Goal: Task Accomplishment & Management: Use online tool/utility

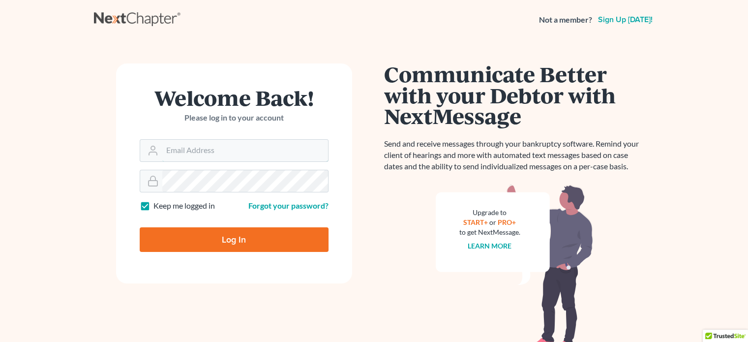
type input "[EMAIL_ADDRESS][DOMAIN_NAME]"
click at [221, 253] on form "Welcome Back! Please log in to your account Email Address [EMAIL_ADDRESS][DOMAI…" at bounding box center [234, 173] width 236 height 220
click at [228, 238] on input "Log In" at bounding box center [234, 239] width 189 height 25
type input "Thinking..."
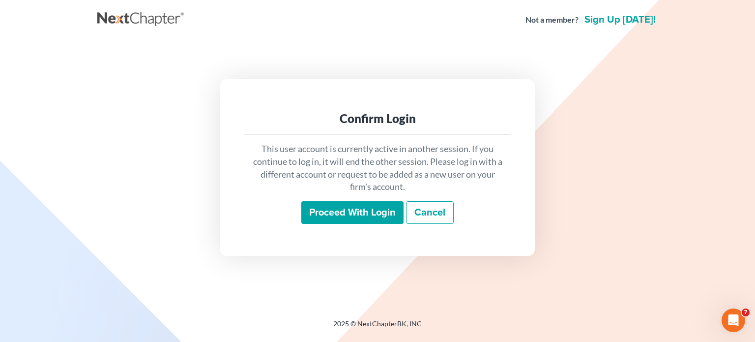
click at [348, 204] on input "Proceed with login" at bounding box center [352, 212] width 102 height 23
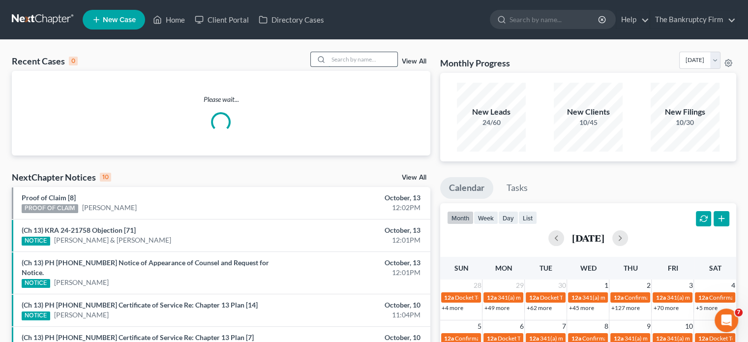
click at [351, 59] on input "search" at bounding box center [362, 59] width 69 height 14
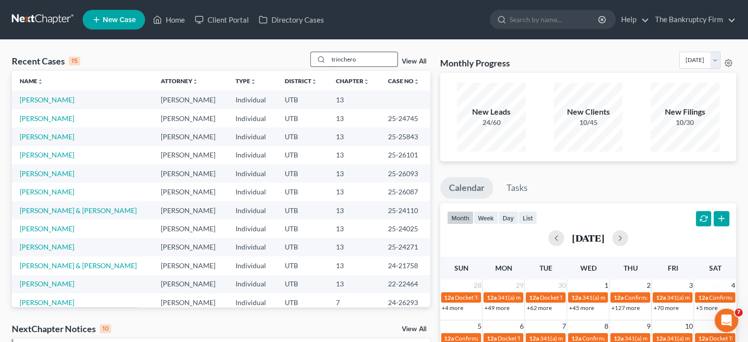
type input "trinchero"
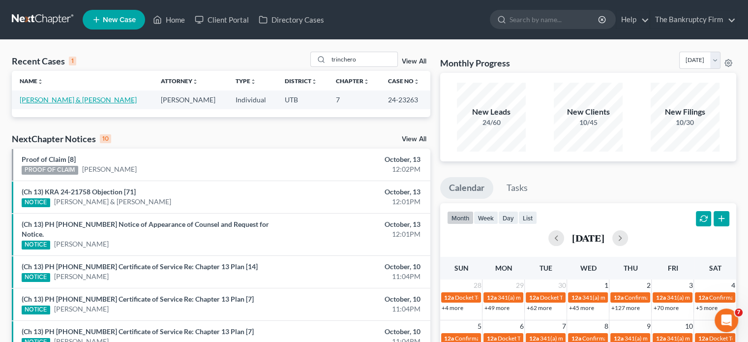
click at [63, 100] on link "[PERSON_NAME] & [PERSON_NAME]" at bounding box center [78, 99] width 117 height 8
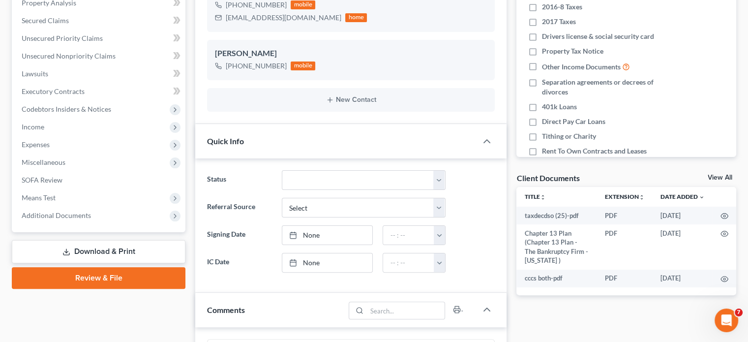
click at [719, 174] on link "View All" at bounding box center [719, 177] width 25 height 7
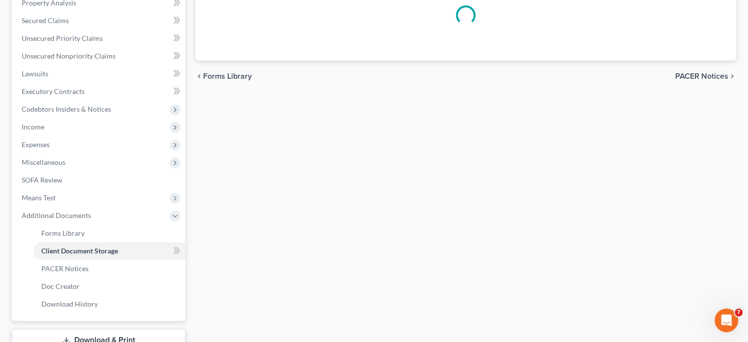
scroll to position [87, 0]
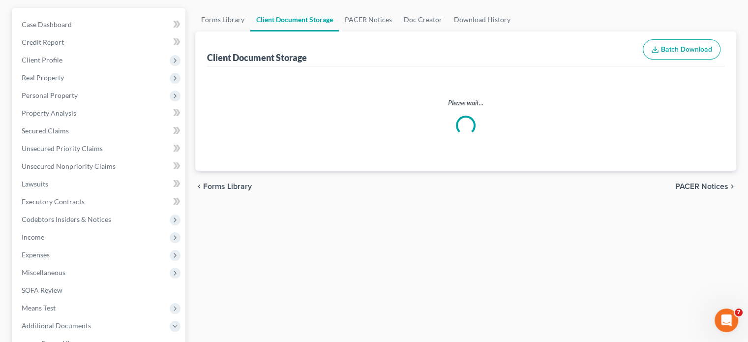
select select "30"
select select "26"
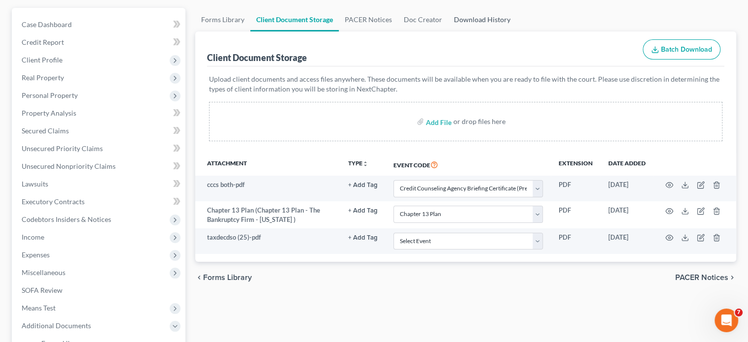
scroll to position [0, 0]
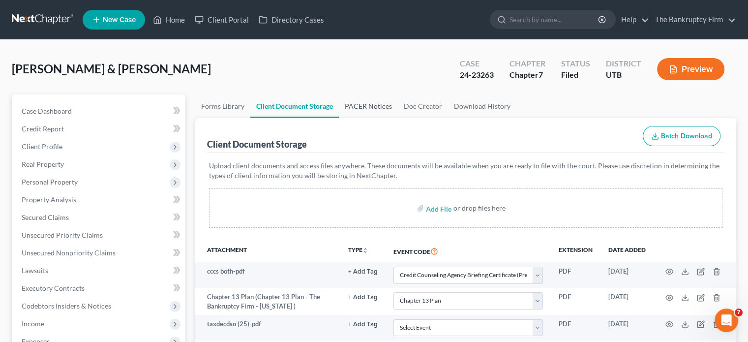
click at [350, 104] on link "PACER Notices" at bounding box center [368, 106] width 59 height 24
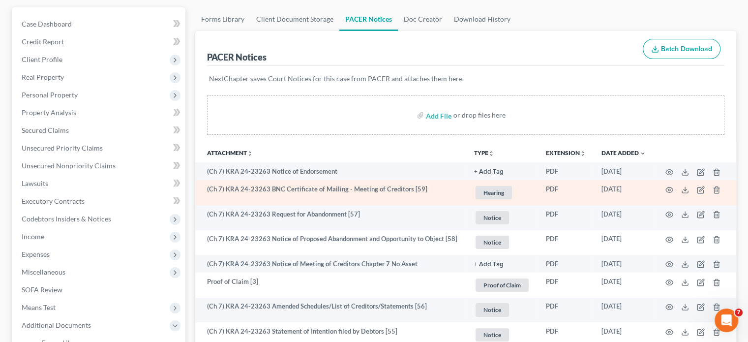
scroll to position [98, 0]
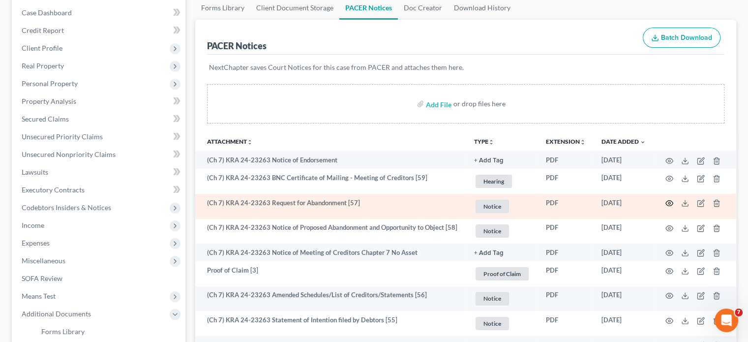
click at [669, 201] on icon "button" at bounding box center [669, 203] width 7 height 5
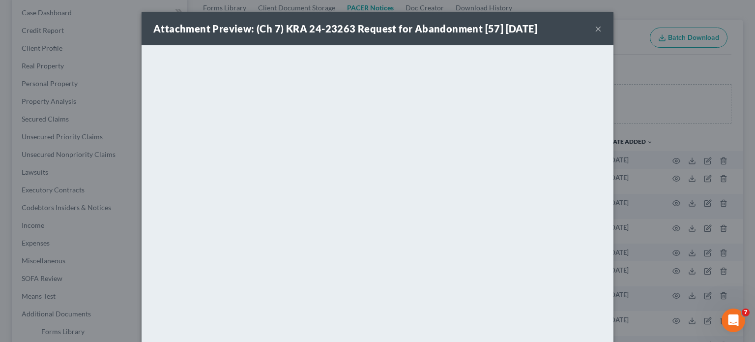
click at [595, 27] on button "×" at bounding box center [598, 29] width 7 height 12
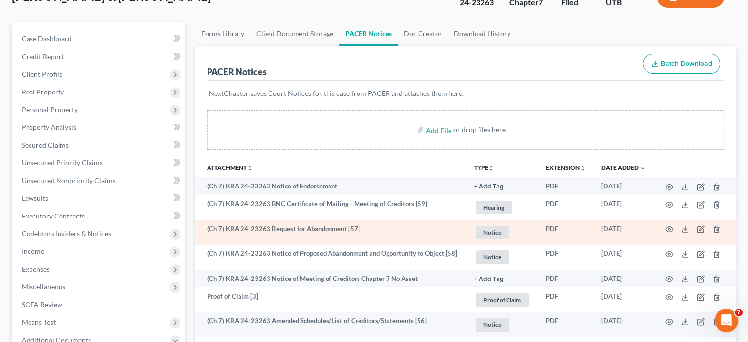
scroll to position [49, 0]
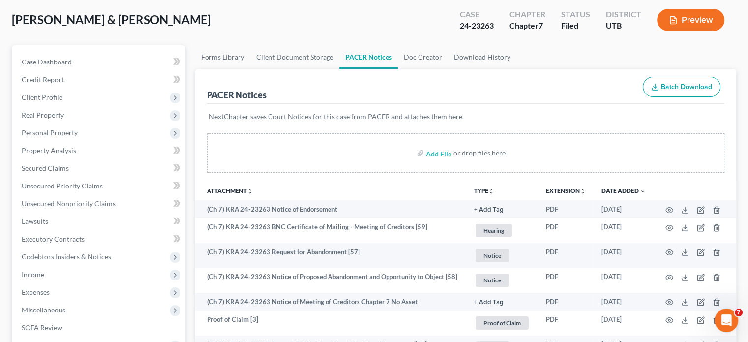
click at [712, 54] on ul "Forms Library Client Document Storage PACER Notices Doc Creator Download History" at bounding box center [465, 57] width 541 height 24
drag, startPoint x: 495, startPoint y: 29, endPoint x: 461, endPoint y: 27, distance: 35.0
click at [461, 27] on div "Case 24-23263" at bounding box center [477, 20] width 50 height 29
copy div "24-23263"
